Goal: Task Accomplishment & Management: Manage account settings

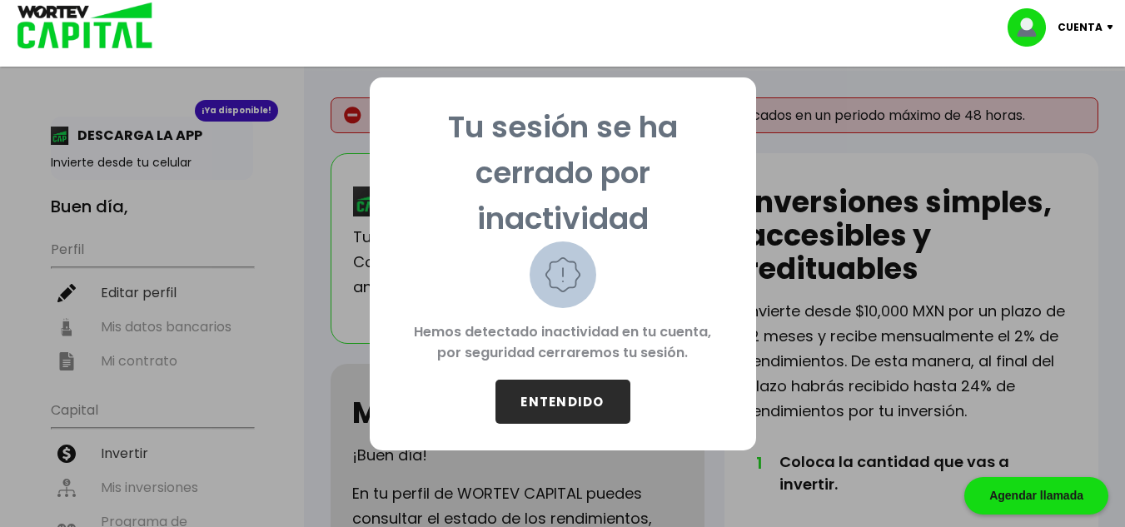
click at [541, 407] on button "ENTENDIDO" at bounding box center [562, 402] width 135 height 44
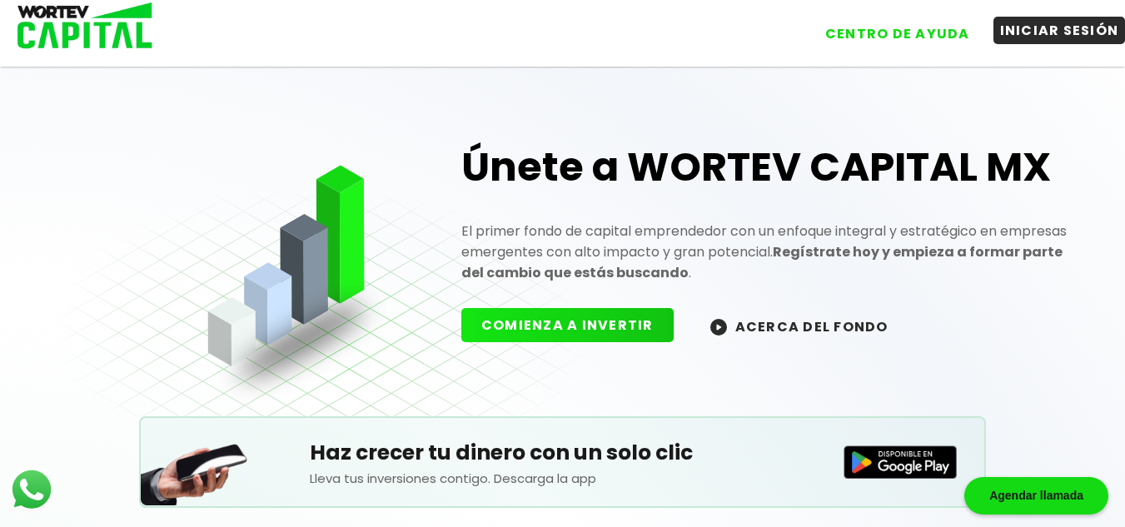
click at [1068, 29] on button "INICIAR SESIÓN" at bounding box center [1059, 30] width 132 height 27
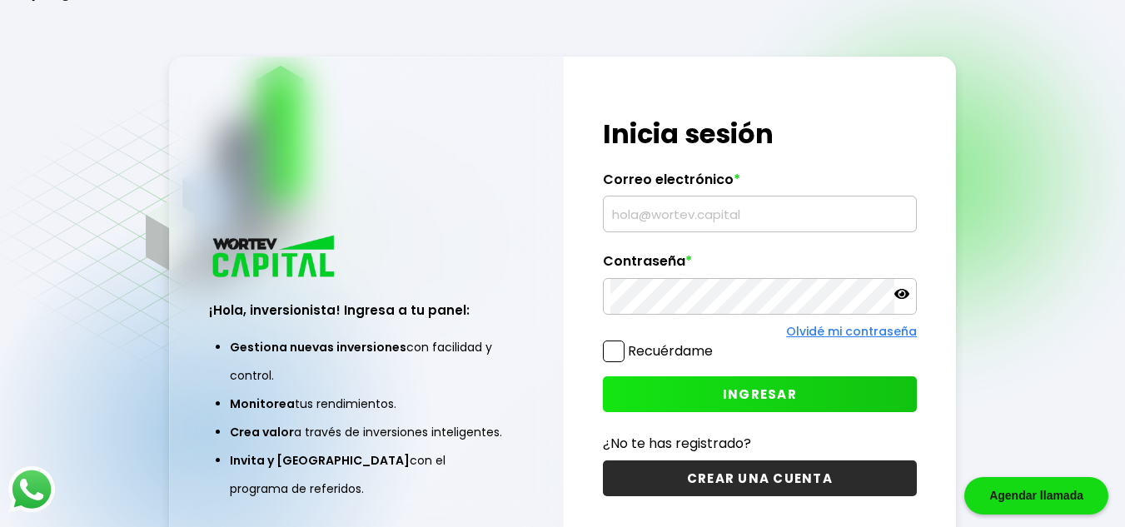
type input "[EMAIL_ADDRESS][DOMAIN_NAME]"
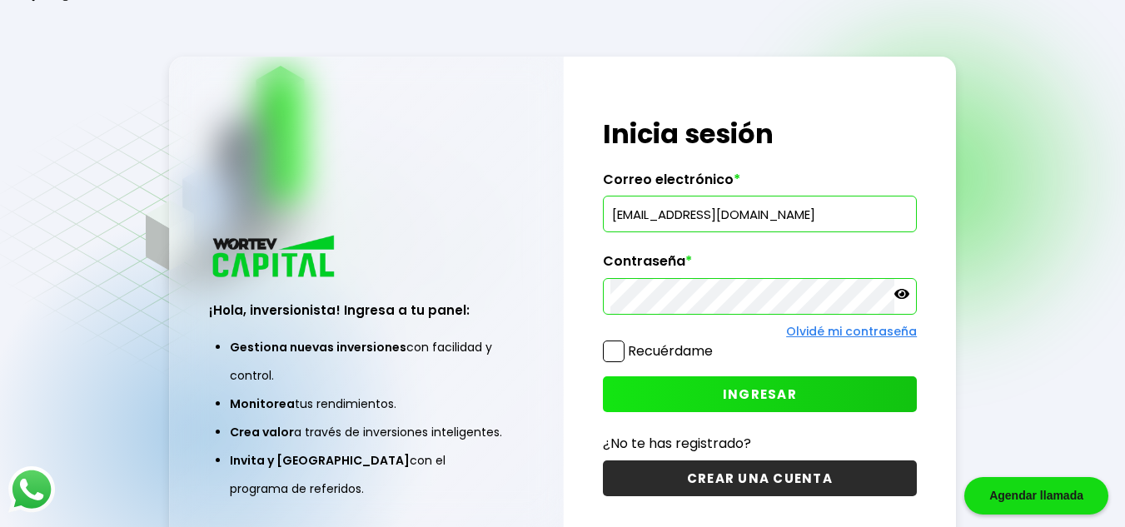
click at [613, 359] on span at bounding box center [614, 351] width 22 height 22
click at [716, 343] on input "Recuérdame" at bounding box center [716, 343] width 0 height 0
click at [722, 387] on button "INGRESAR" at bounding box center [760, 394] width 315 height 36
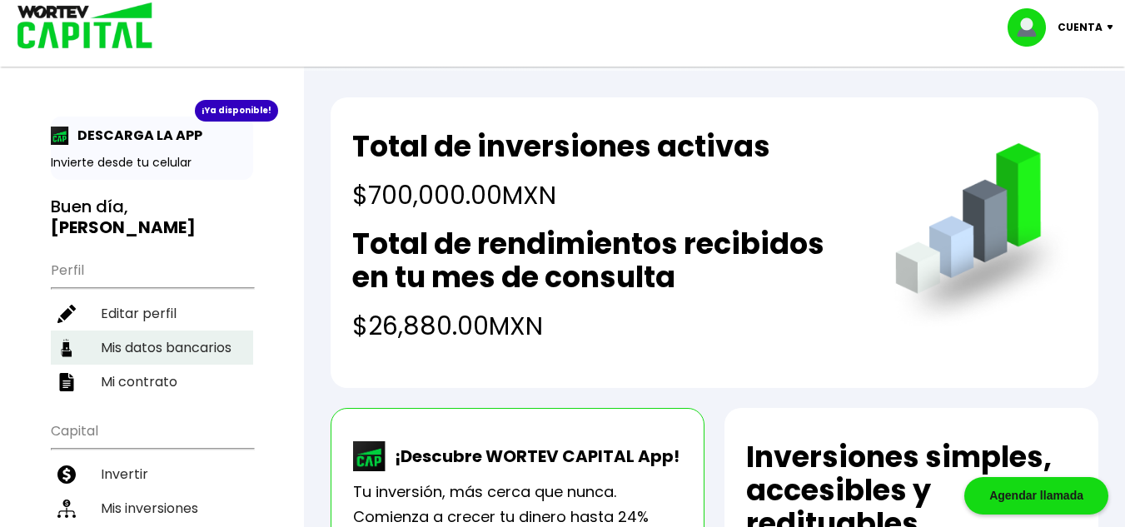
click at [168, 330] on li "Mis datos bancarios" at bounding box center [152, 347] width 202 height 34
select select "BBVA Bancomer"
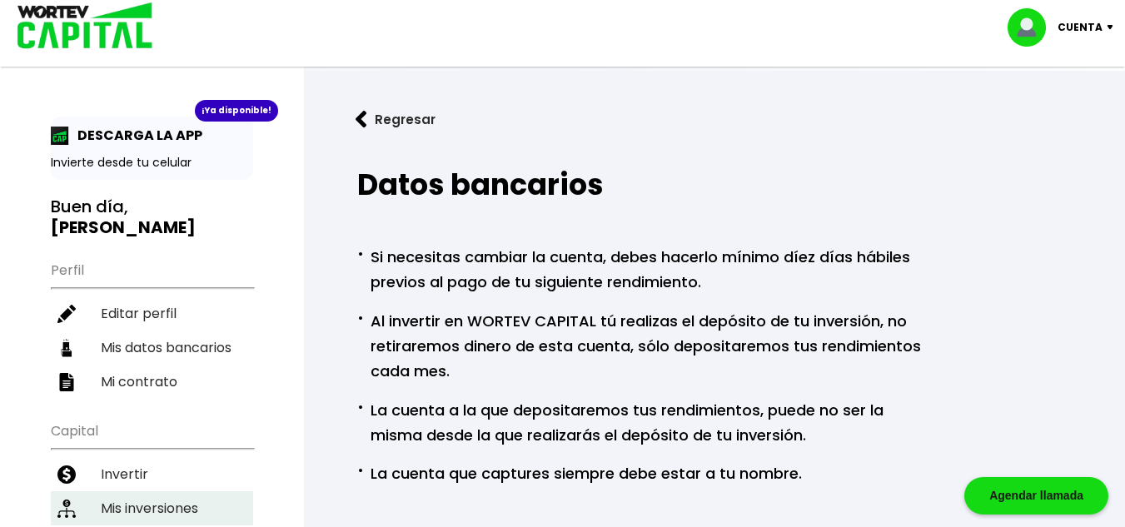
click at [154, 492] on li "Mis inversiones" at bounding box center [152, 508] width 202 height 34
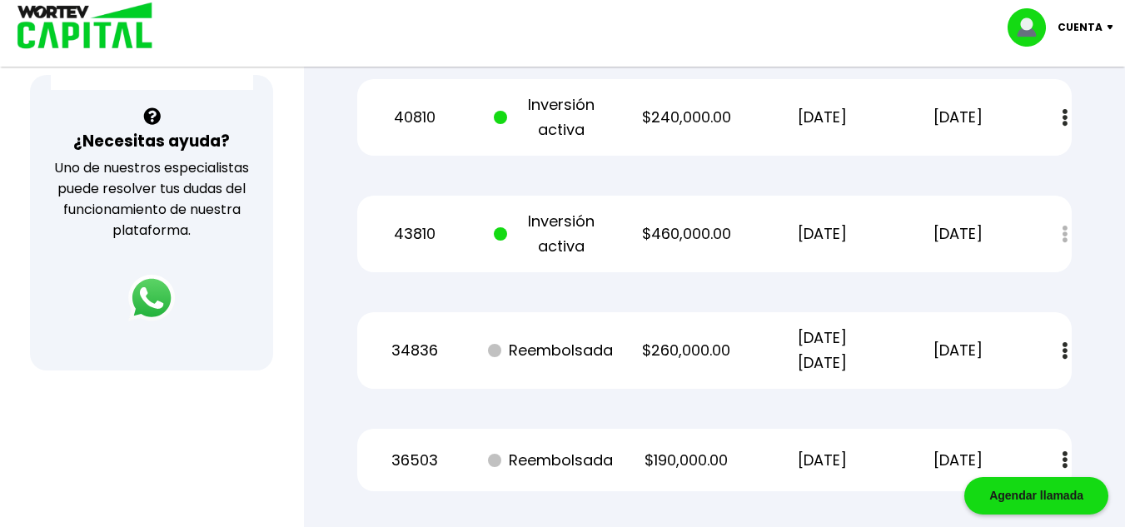
scroll to position [466, 0]
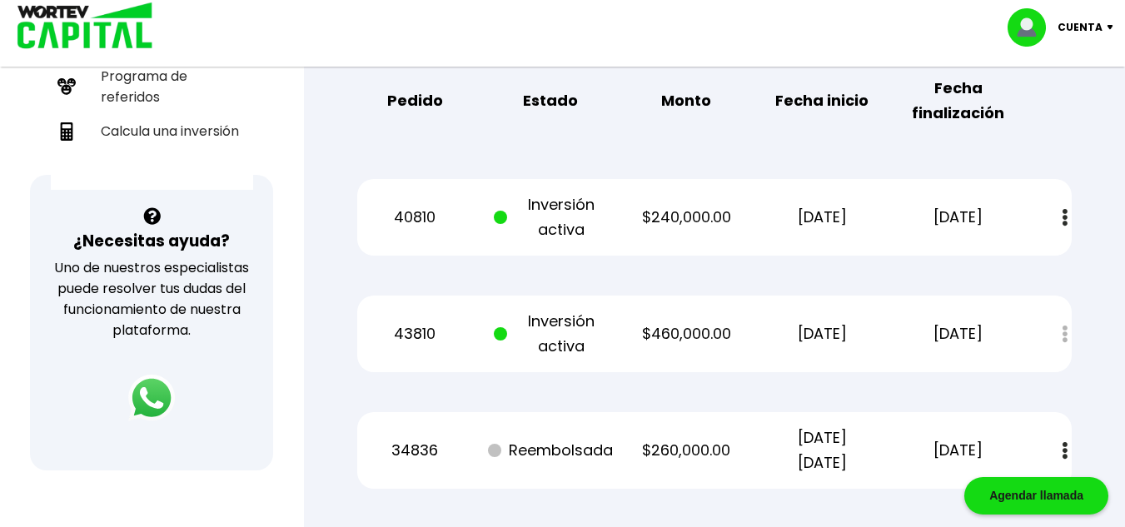
click at [1065, 216] on img at bounding box center [1064, 217] width 5 height 17
click at [335, 110] on div "Mis inversiones Como inversionista activo de WORTEV CAPITAL, apoyas el crecimie…" at bounding box center [714, 153] width 768 height 929
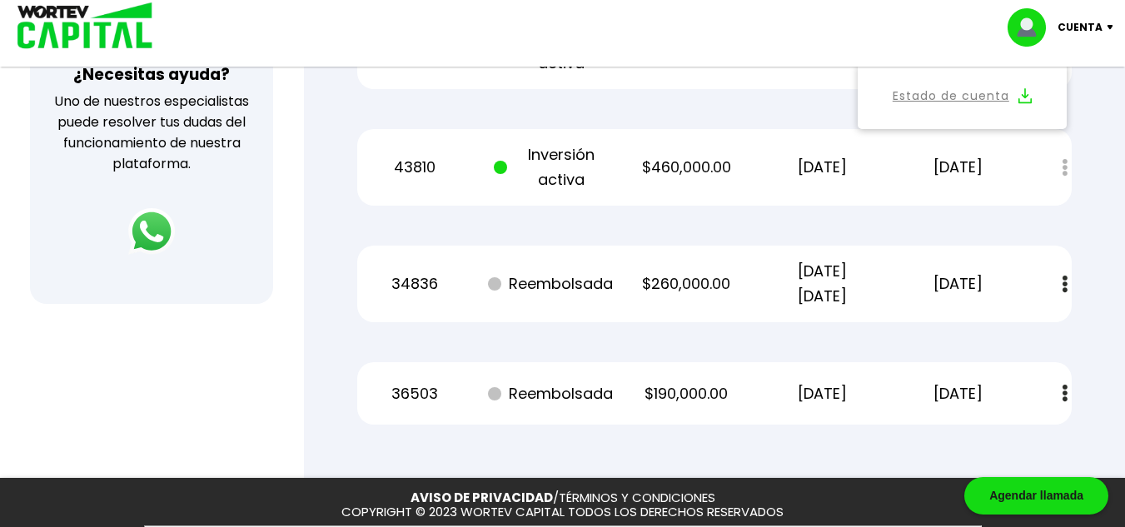
scroll to position [599, 0]
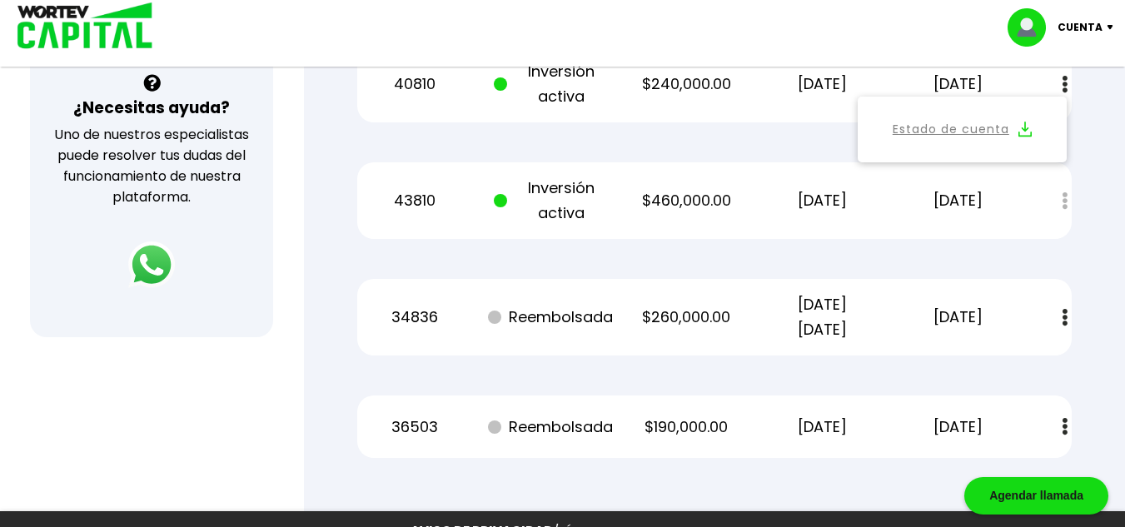
select select "BBVA Bancomer"
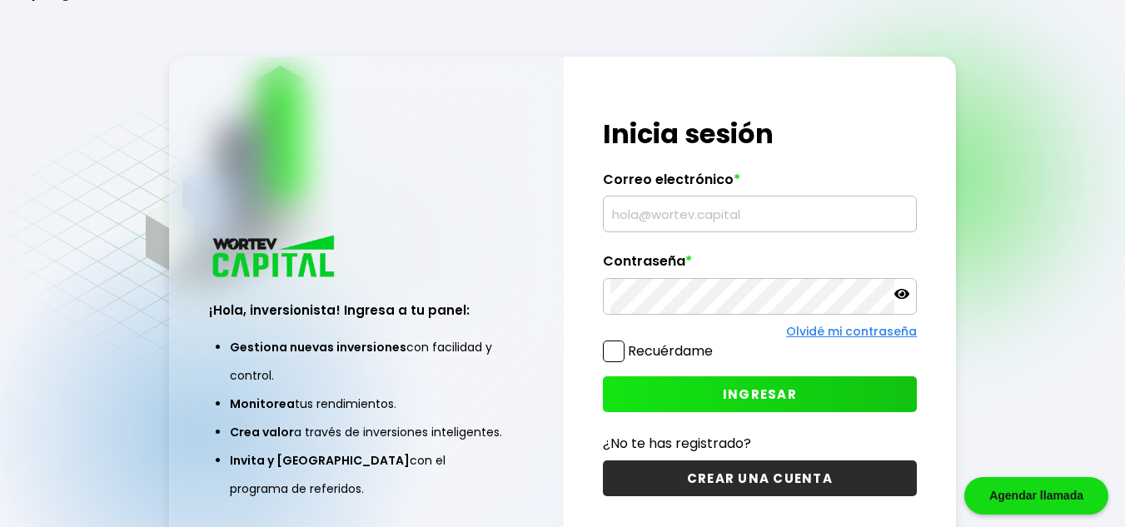
type input "[EMAIL_ADDRESS][DOMAIN_NAME]"
